Goal: Task Accomplishment & Management: Use online tool/utility

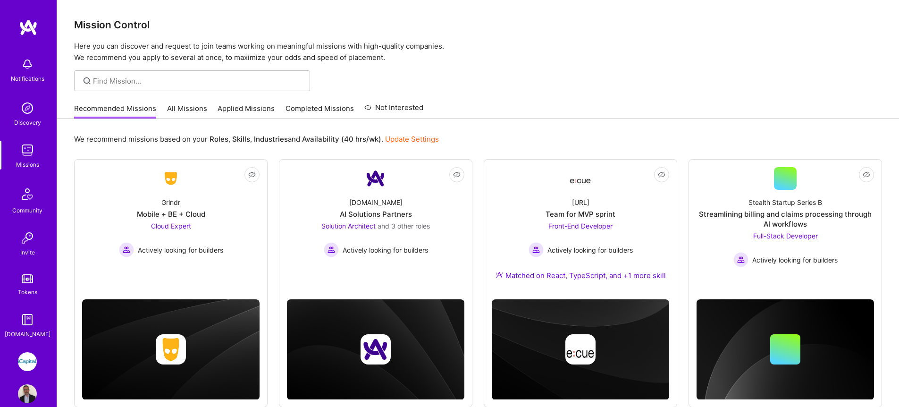
click at [187, 117] on link "All Missions" at bounding box center [187, 111] width 40 height 16
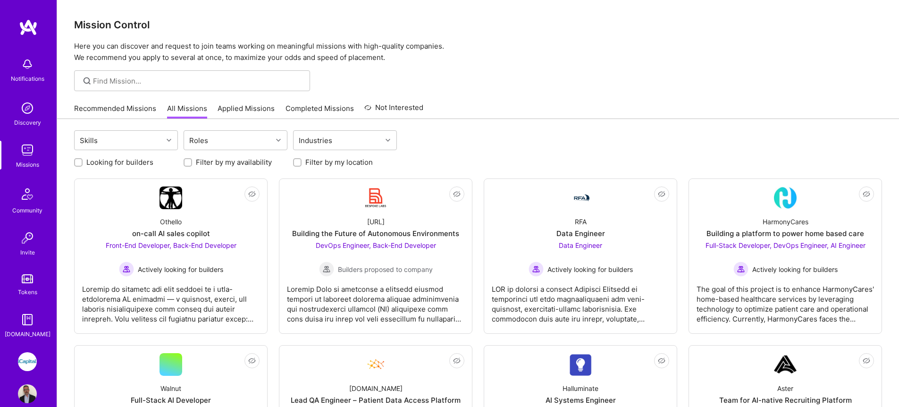
click at [251, 108] on link "Applied Missions" at bounding box center [246, 111] width 57 height 16
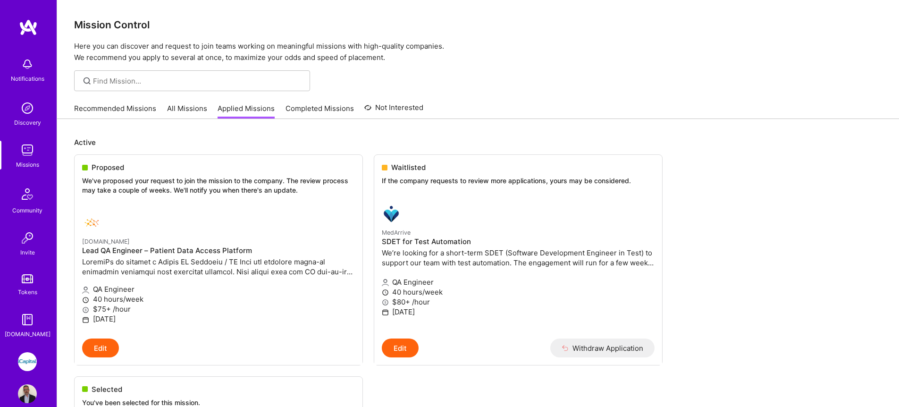
click at [183, 110] on link "All Missions" at bounding box center [187, 111] width 40 height 16
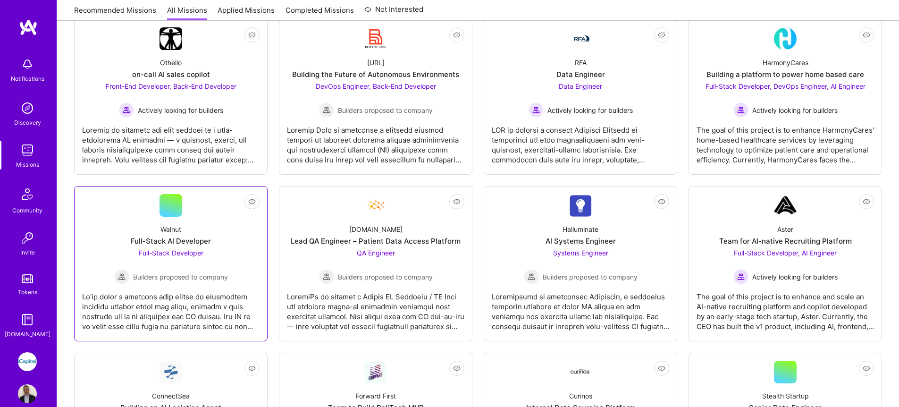
scroll to position [160, 0]
click at [364, 211] on img at bounding box center [375, 204] width 23 height 23
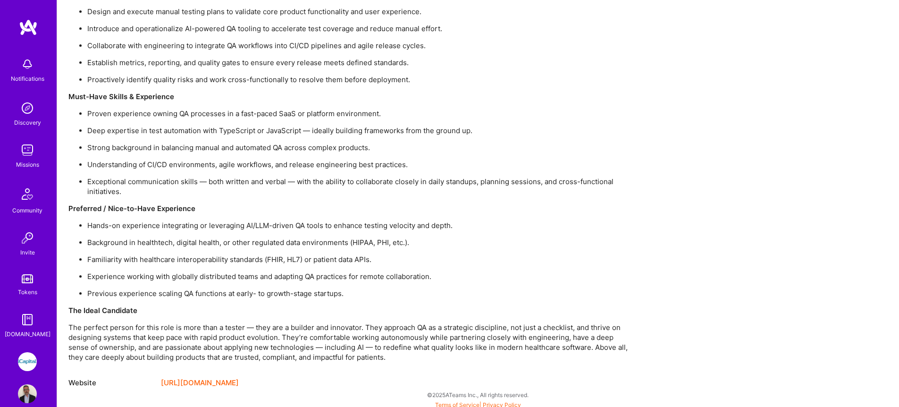
scroll to position [801, 0]
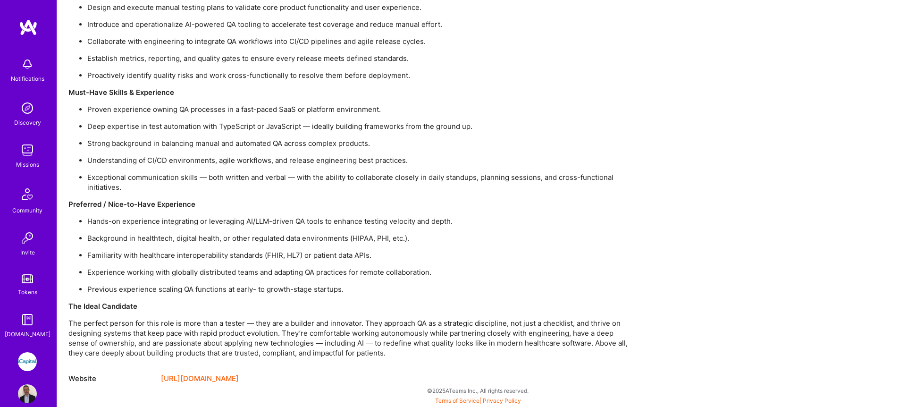
click at [27, 149] on img at bounding box center [27, 150] width 19 height 19
